Goal: Entertainment & Leisure: Consume media (video, audio)

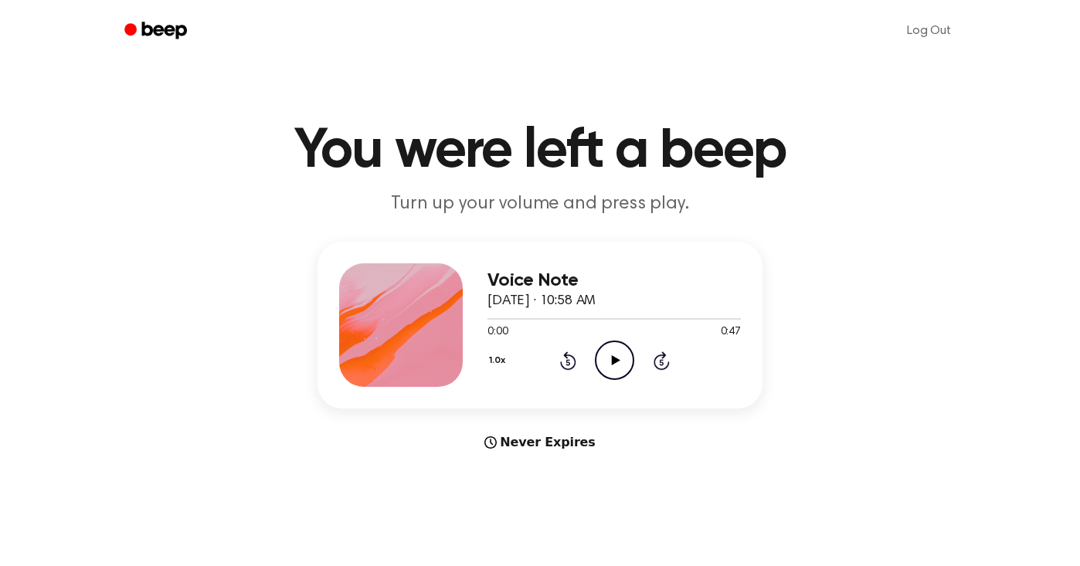
click at [619, 365] on icon at bounding box center [615, 360] width 8 height 10
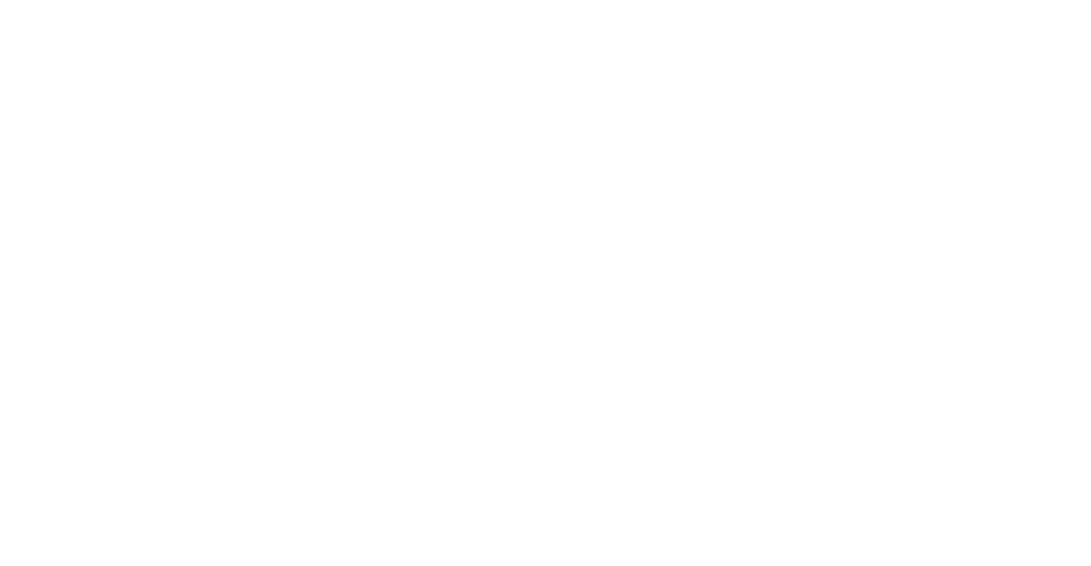
click at [479, 0] on html at bounding box center [545, 0] width 1091 height 0
click at [844, 0] on html at bounding box center [545, 0] width 1091 height 0
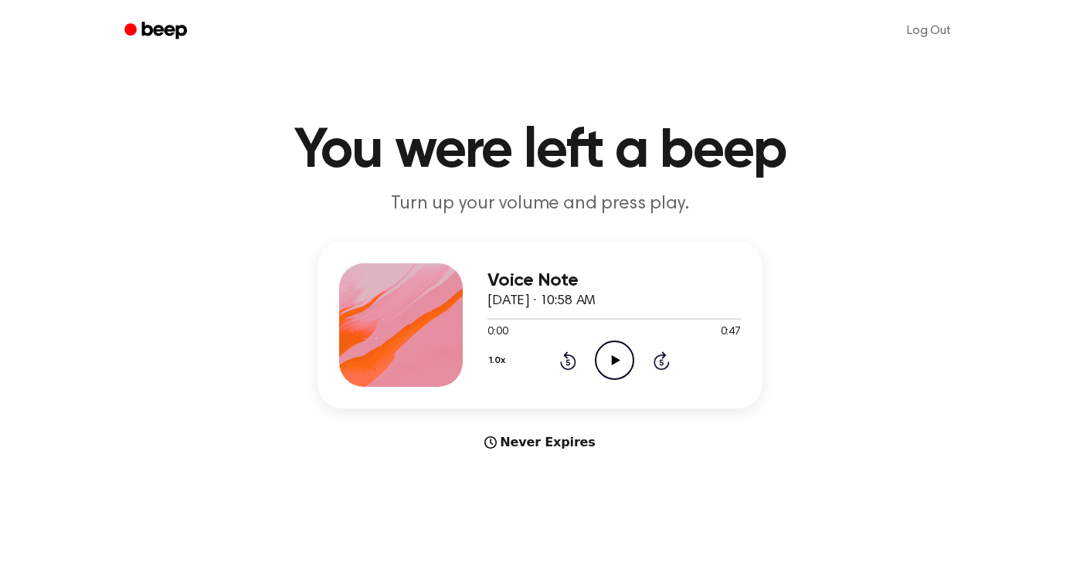
click at [634, 380] on icon "Play Audio" at bounding box center [614, 360] width 39 height 39
